Goal: Task Accomplishment & Management: Complete application form

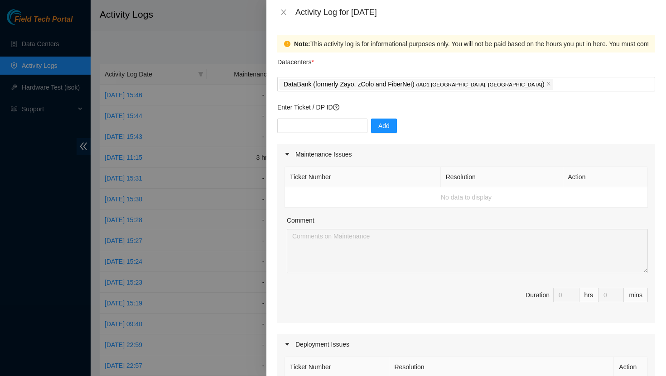
scroll to position [235, 0]
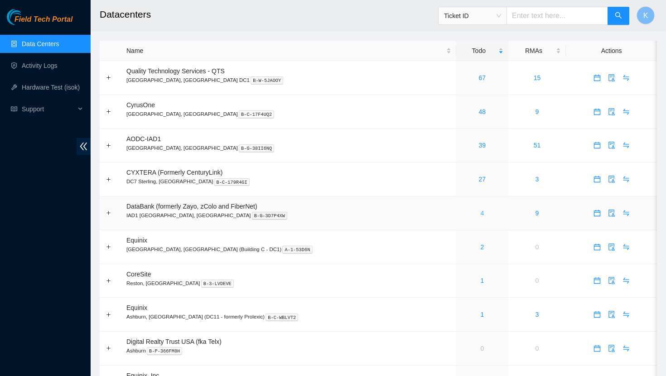
click at [480, 212] on link "4" at bounding box center [482, 213] width 4 height 7
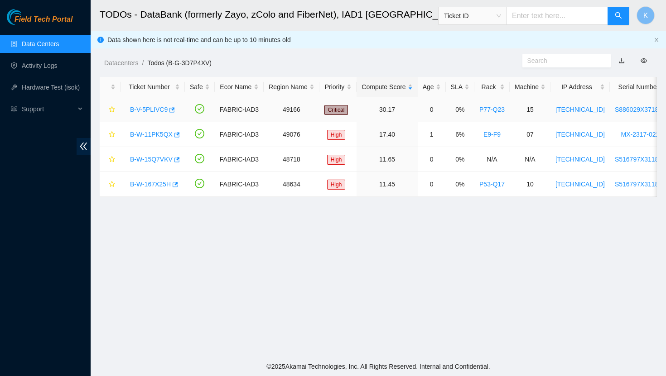
click at [163, 110] on link "B-V-5PLIVC9" at bounding box center [149, 109] width 38 height 7
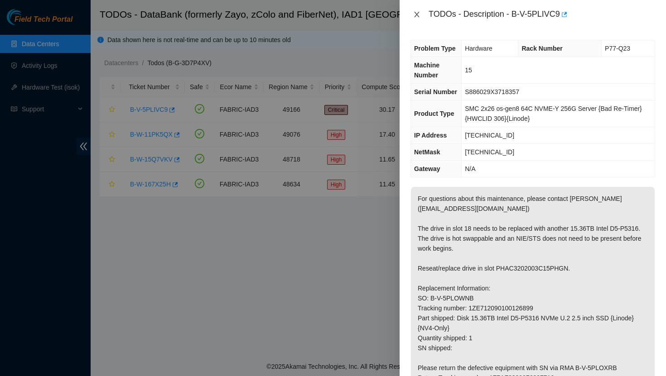
click at [415, 16] on icon "close" at bounding box center [416, 14] width 5 height 5
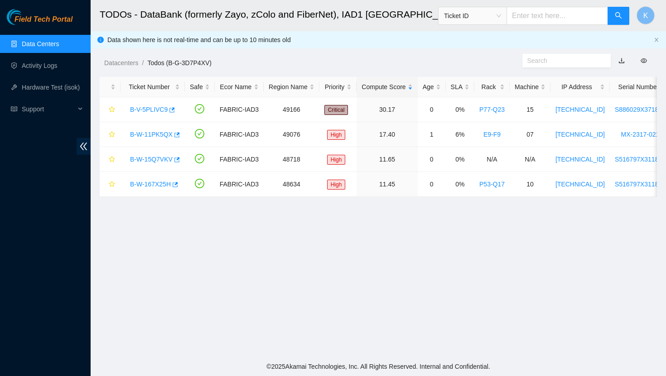
click at [43, 40] on link "Data Centers" at bounding box center [40, 43] width 37 height 7
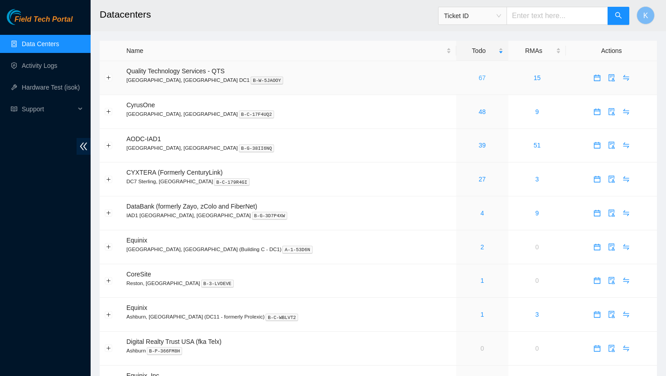
click at [479, 77] on link "67" at bounding box center [482, 77] width 7 height 7
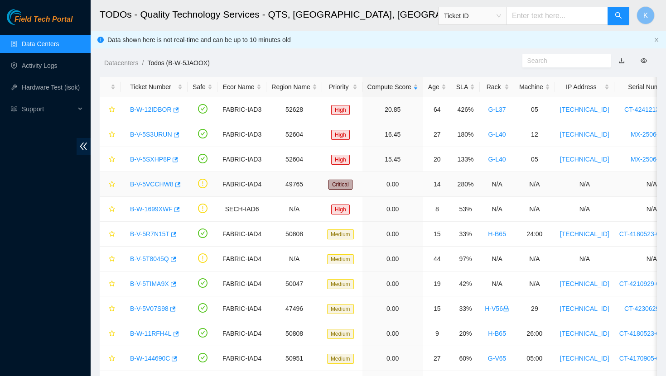
click at [144, 182] on link "B-V-5VCCHW8" at bounding box center [151, 184] width 43 height 7
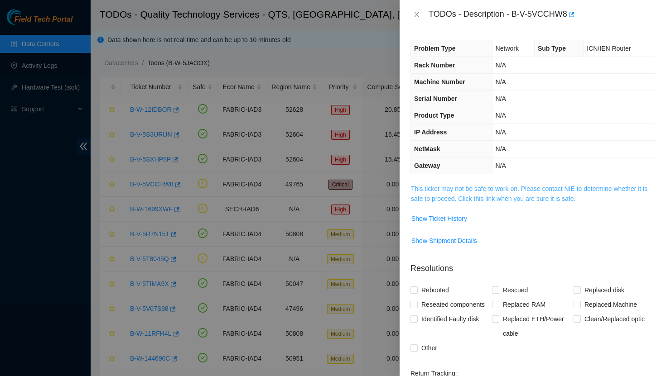
click at [465, 188] on link "This ticket may not be safe to work on. Please contact NIE to determine whether…" at bounding box center [529, 193] width 236 height 17
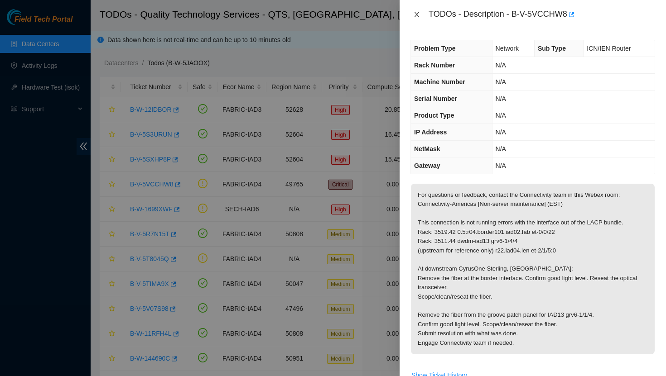
click at [417, 16] on icon "close" at bounding box center [416, 14] width 7 height 7
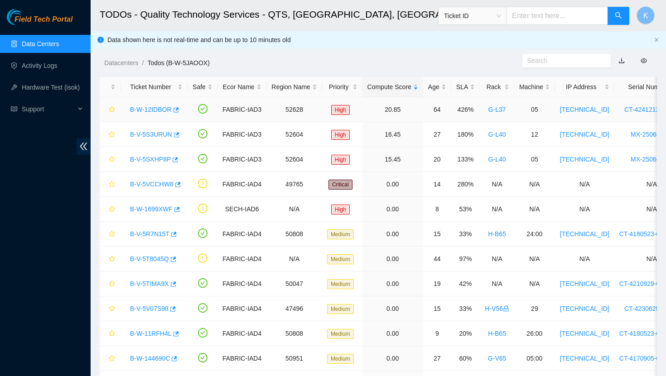
click at [159, 110] on link "B-W-12IDBOR" at bounding box center [151, 109] width 42 height 7
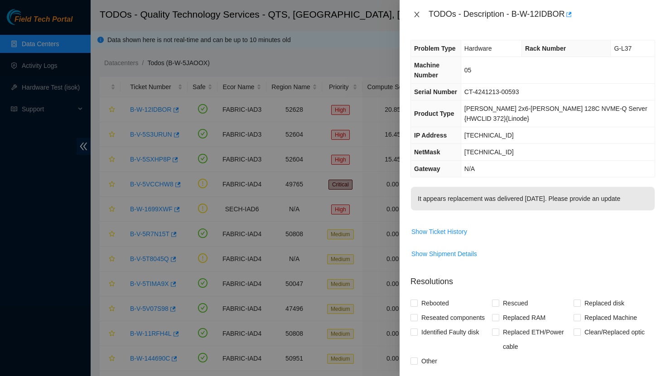
click at [416, 14] on icon "close" at bounding box center [416, 14] width 7 height 7
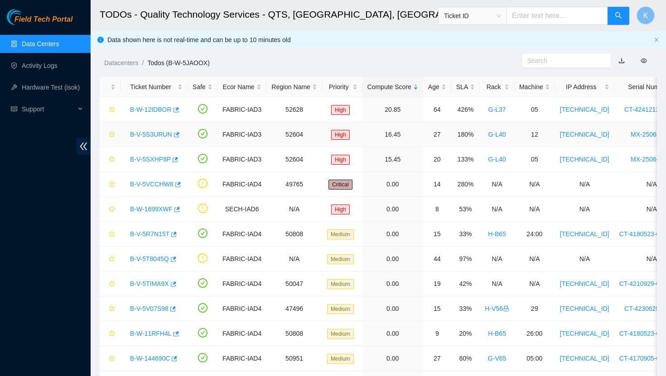
click at [153, 135] on link "B-V-5S3URUN" at bounding box center [151, 134] width 42 height 7
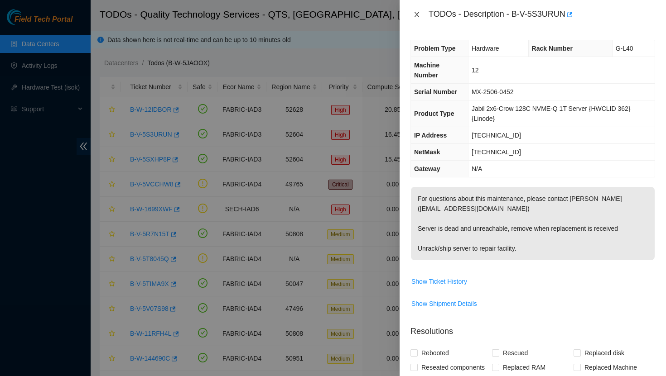
click at [419, 14] on icon "close" at bounding box center [416, 14] width 7 height 7
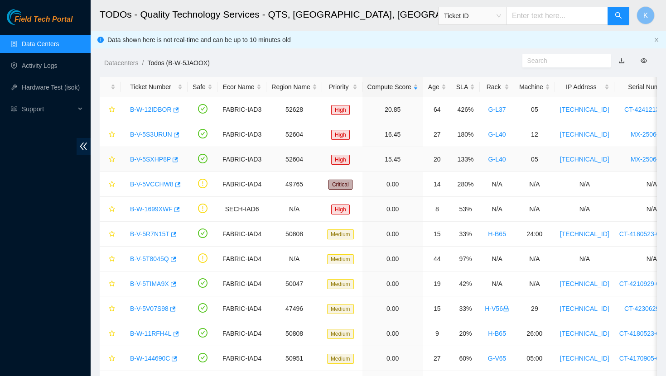
click at [155, 161] on link "B-V-5SXHP8P" at bounding box center [150, 159] width 41 height 7
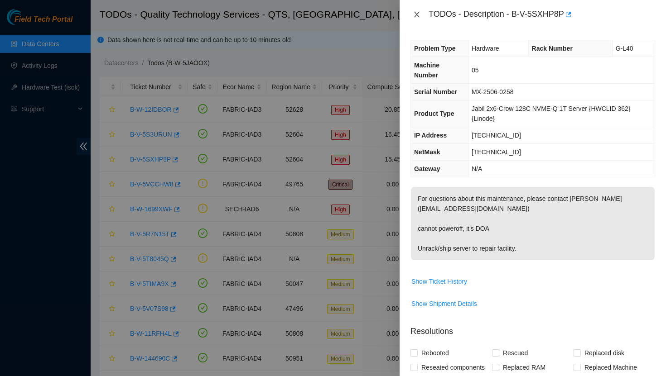
click at [416, 16] on icon "close" at bounding box center [416, 14] width 7 height 7
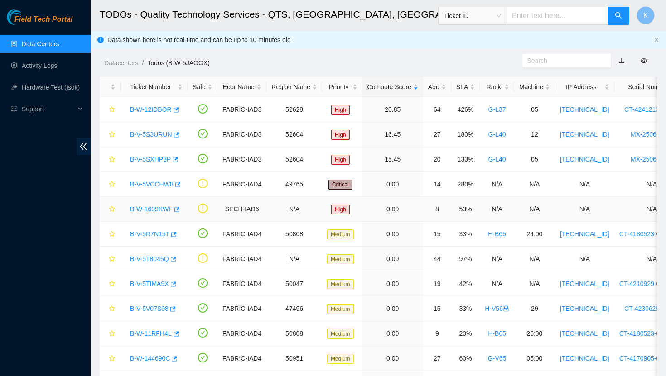
click at [152, 211] on link "B-W-1699XWF" at bounding box center [151, 209] width 43 height 7
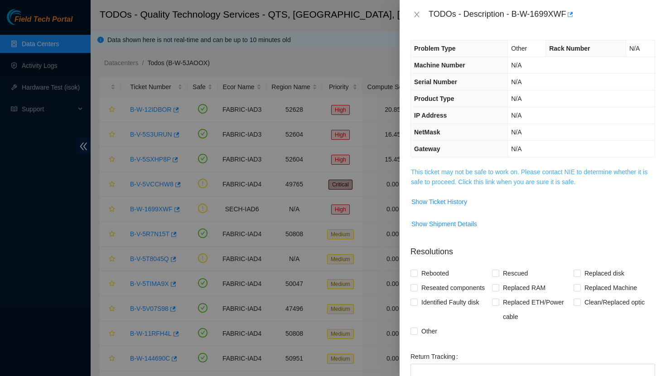
click at [450, 179] on link "This ticket may not be safe to work on. Please contact NIE to determine whether…" at bounding box center [529, 177] width 236 height 17
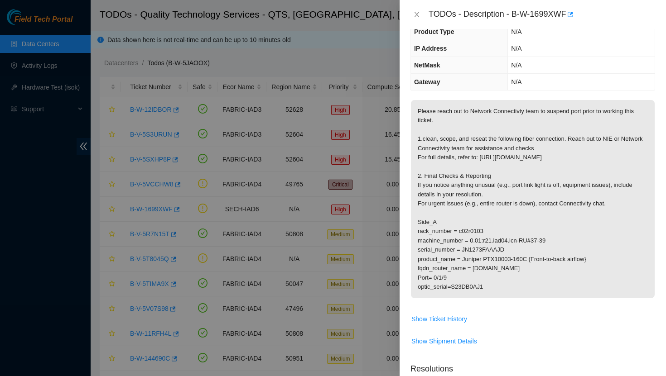
scroll to position [66, 0]
click at [417, 15] on icon "close" at bounding box center [416, 14] width 7 height 7
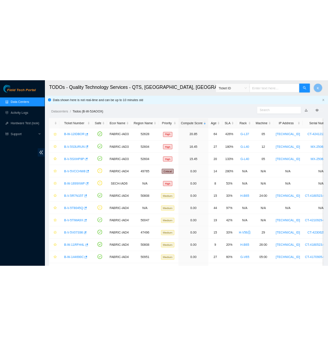
scroll to position [96, 0]
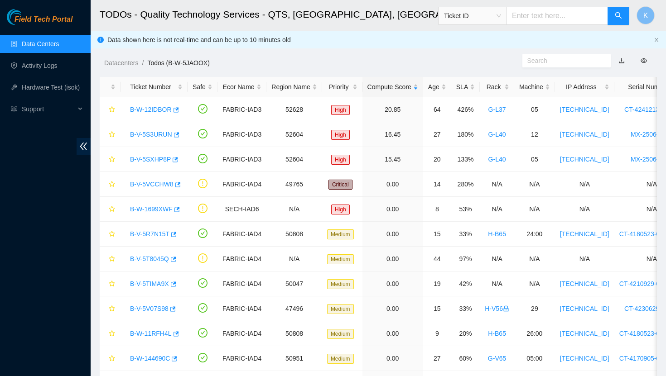
click at [53, 48] on link "Data Centers" at bounding box center [40, 43] width 37 height 7
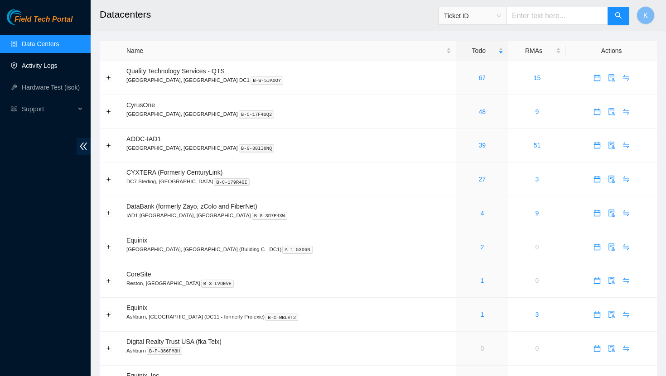
click at [43, 66] on link "Activity Logs" at bounding box center [40, 65] width 36 height 7
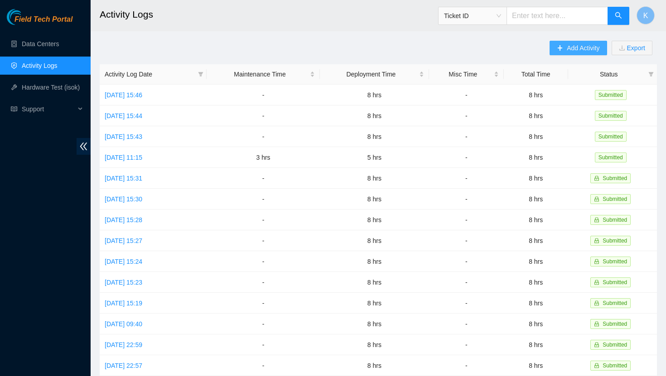
click at [567, 49] on span "Add Activity" at bounding box center [583, 48] width 33 height 10
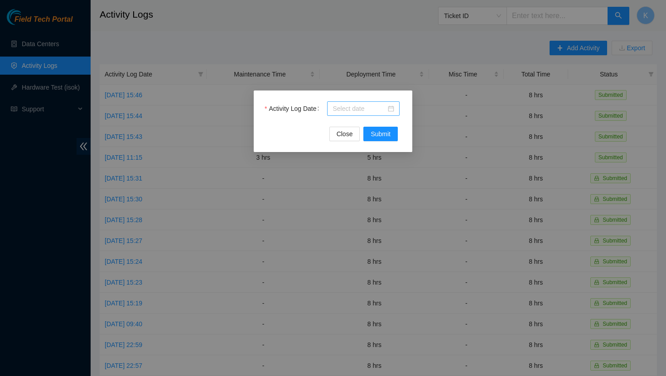
click at [392, 110] on div at bounding box center [364, 109] width 62 height 10
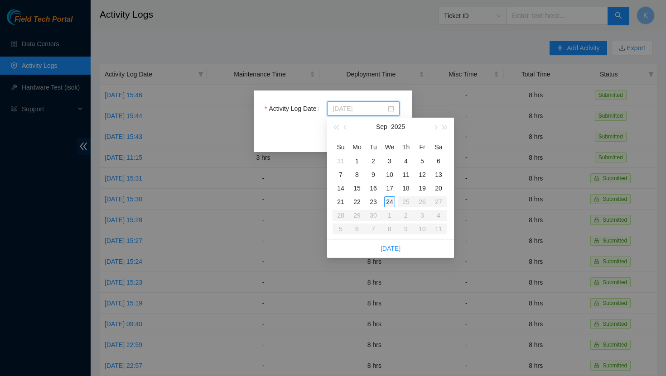
type input "2025-09-24"
click at [391, 200] on div "24" at bounding box center [389, 202] width 11 height 11
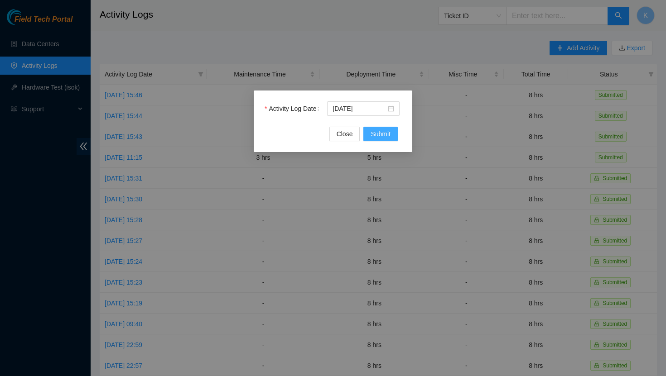
click at [375, 135] on span "Submit" at bounding box center [381, 134] width 20 height 10
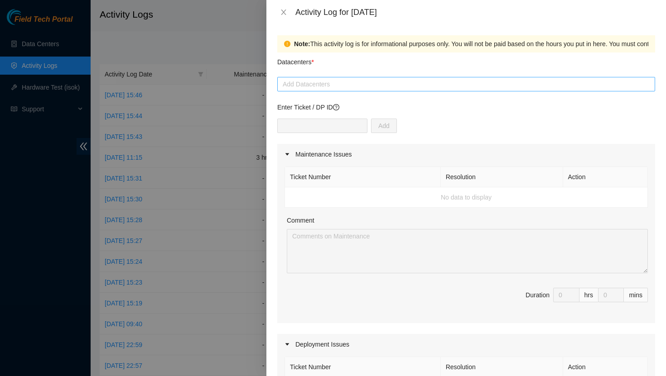
click at [343, 83] on div at bounding box center [466, 84] width 373 height 11
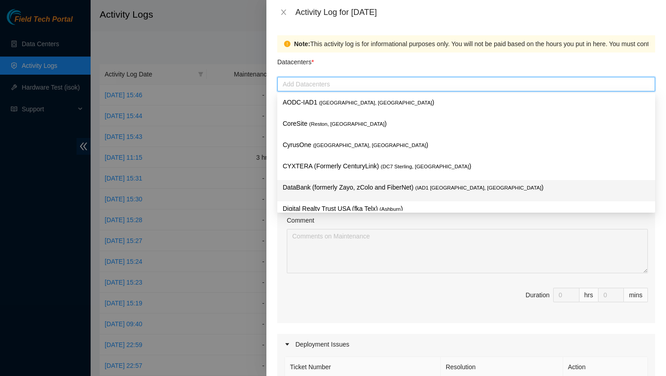
click at [355, 186] on p "DataBank (formerly Zayo, zColo and FiberNet) ( IAD1 Ashburn, VA )" at bounding box center [466, 188] width 367 height 10
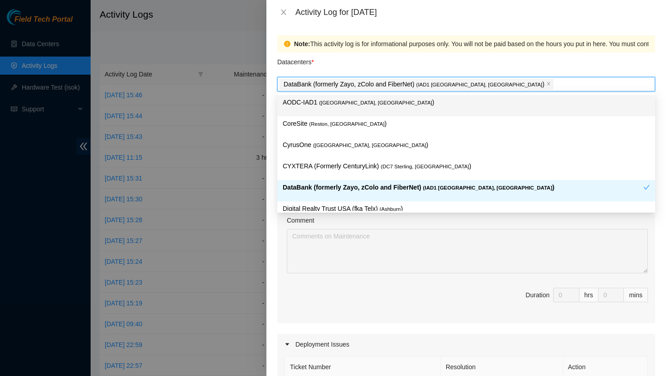
click at [340, 66] on div "Datacenters *" at bounding box center [466, 65] width 378 height 24
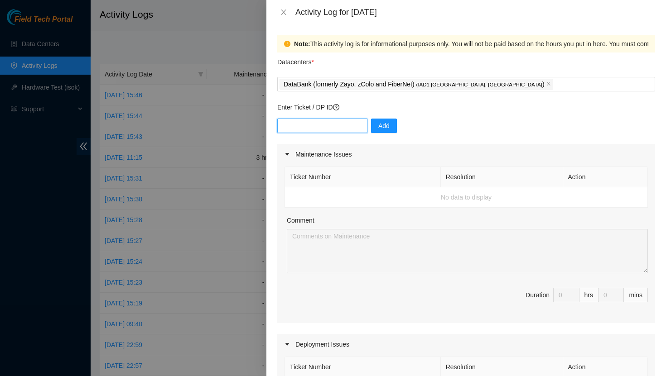
click at [328, 128] on input "text" at bounding box center [322, 126] width 90 height 14
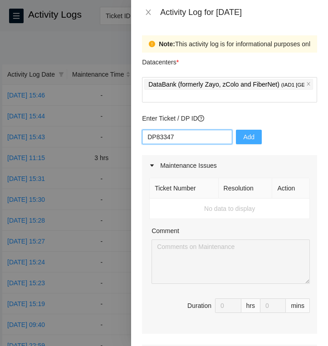
type input "DP83347"
click at [243, 140] on span "Add" at bounding box center [248, 137] width 11 height 10
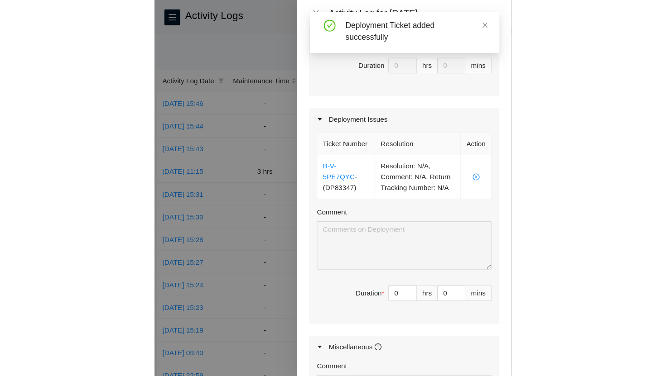
scroll to position [245, 0]
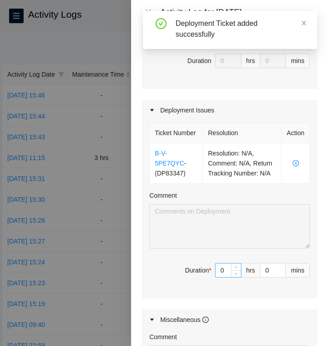
click at [228, 277] on input "0" at bounding box center [227, 270] width 25 height 14
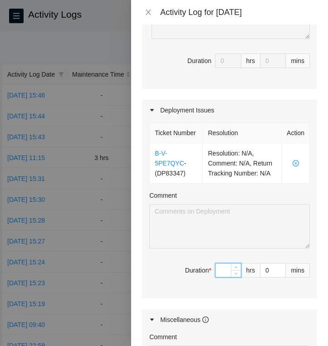
type input "7"
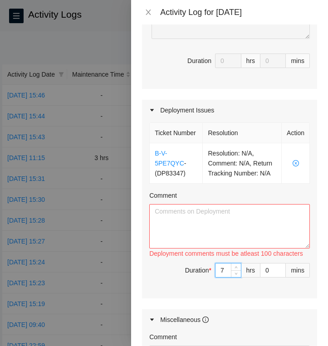
type input "7"
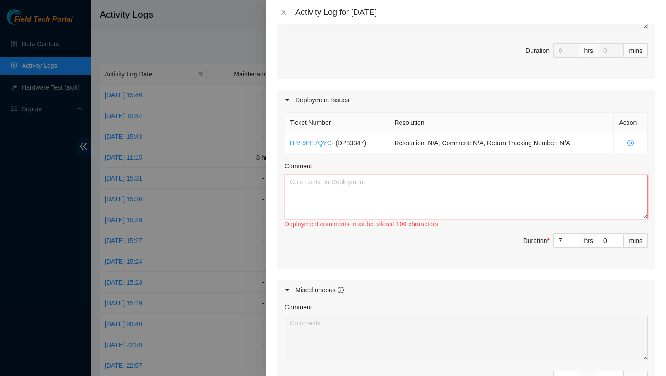
click at [316, 186] on textarea "Comment" at bounding box center [466, 197] width 363 height 44
paste textarea "Ran and managed R03 fiber for these racks: P28-Q14 P28-Q15 P28-Q16 Verified fib…"
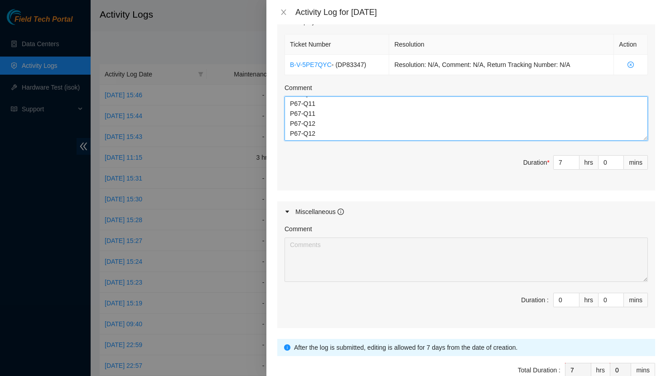
scroll to position [374, 0]
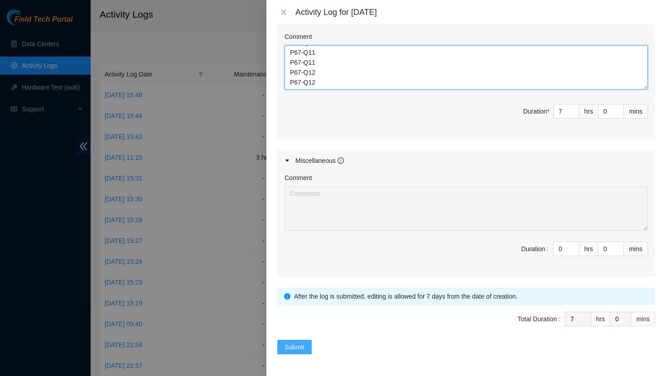
type textarea "Ran and managed R03 fiber for these racks: P28-Q14 P28-Q15 P28-Q16 Verified fib…"
click at [290, 348] on span "Submit" at bounding box center [295, 347] width 20 height 10
